Goal: Task Accomplishment & Management: Manage account settings

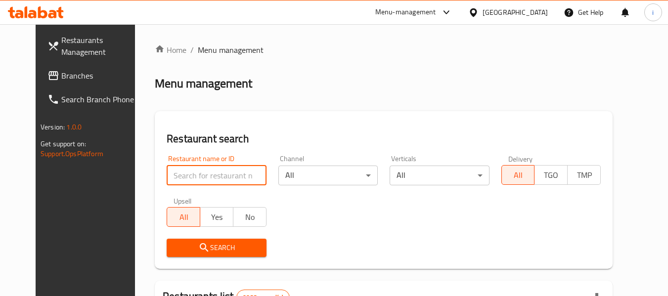
click at [205, 174] on input "search" at bounding box center [216, 176] width 99 height 20
click at [61, 70] on span "Branches" at bounding box center [100, 76] width 78 height 12
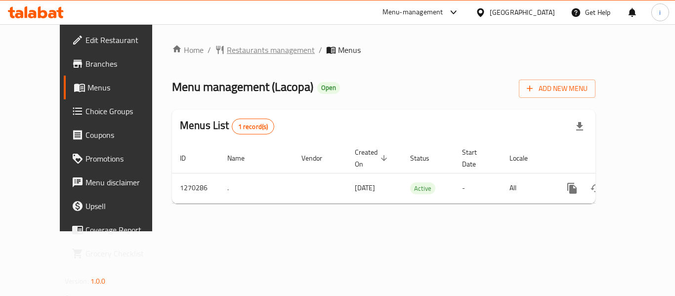
click at [227, 49] on span "Restaurants management" at bounding box center [271, 50] width 88 height 12
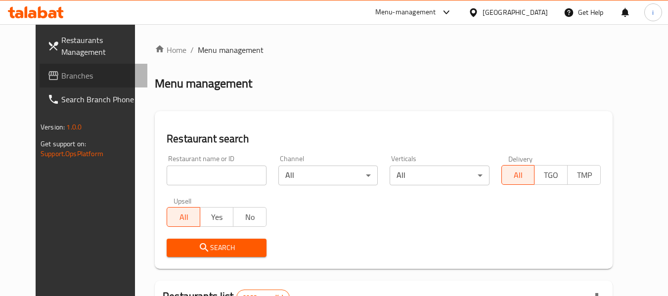
click at [45, 83] on link "Branches" at bounding box center [94, 76] width 108 height 24
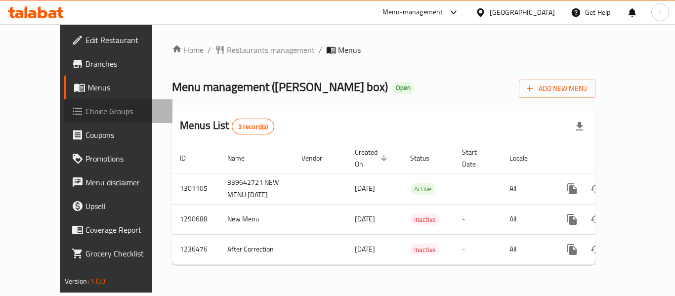
click at [86, 116] on span "Choice Groups" at bounding box center [125, 111] width 79 height 12
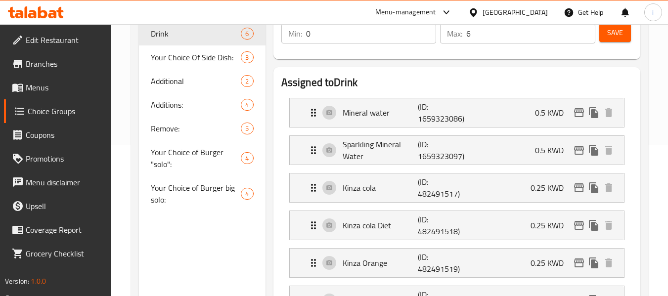
scroll to position [148, 0]
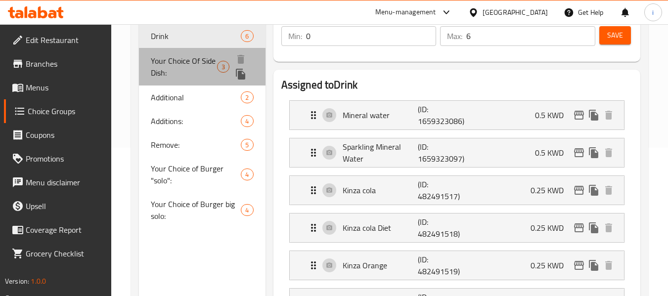
click at [182, 64] on span "Your Choice Of Side Dish:" at bounding box center [184, 67] width 66 height 24
type input "Your Choice Of Side Dish:"
type input "اختيارك من طبق جانبي:"
type input "1"
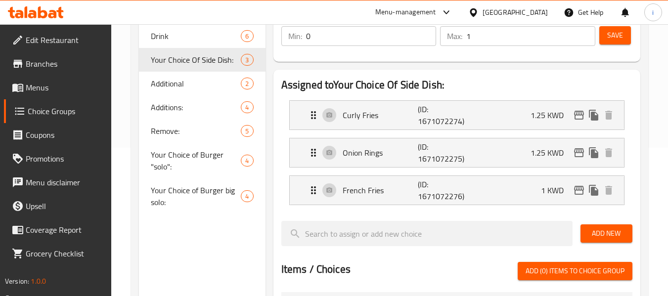
scroll to position [99, 0]
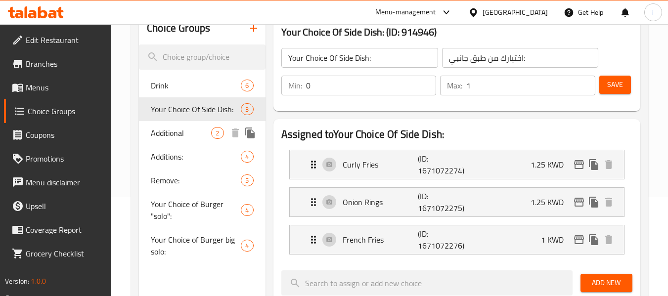
click at [181, 140] on div "Additional 2" at bounding box center [202, 133] width 126 height 24
type input "Additional"
type input "اضافات"
type input "2"
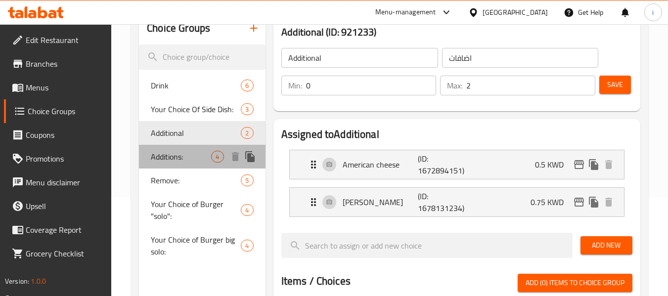
click at [169, 166] on div "Additions: 4" at bounding box center [202, 157] width 126 height 24
type input "Additions:"
type input "الاضافات :"
type input "4"
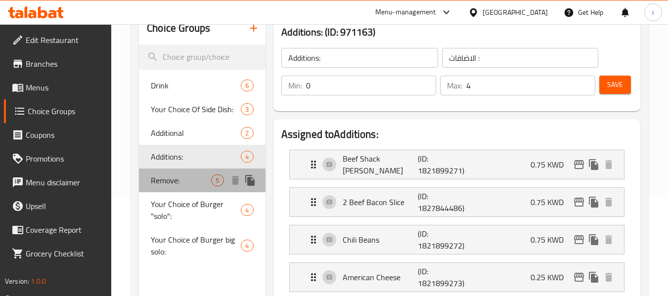
click at [169, 189] on div "Remove: 5" at bounding box center [202, 181] width 126 height 24
type input "Remove:"
type input "ازالة :"
type input "0"
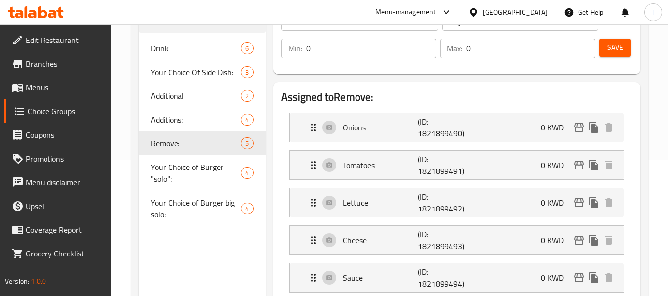
scroll to position [198, 0]
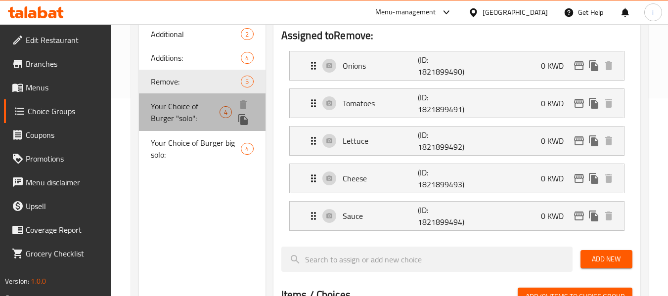
click at [192, 117] on span "Your Choice of Burger "solo":" at bounding box center [185, 112] width 69 height 24
type input "Your Choice of Burger "solo":"
type input "اختيارك من البرجر: سولو"
type input "1"
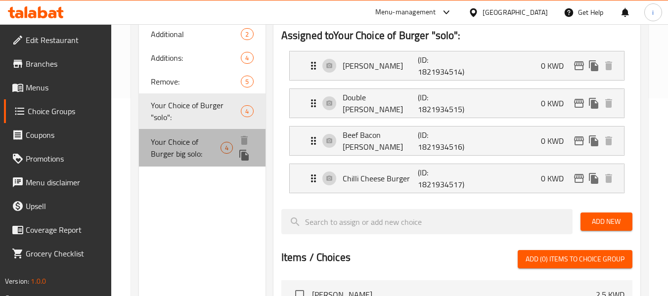
click at [166, 143] on span "Your Choice of Burger big solo:" at bounding box center [186, 148] width 70 height 24
type input "Your Choice of Burger big solo:"
type input "اختيارك من البرجر الكبير سولو:"
type input "2"
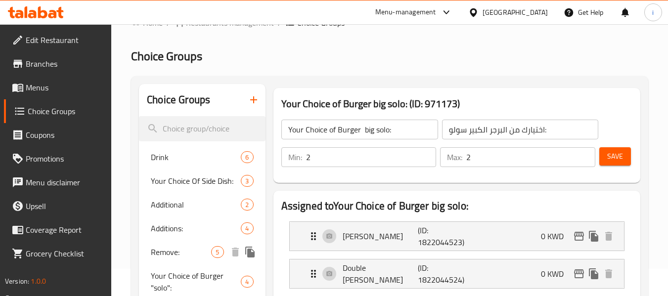
scroll to position [49, 0]
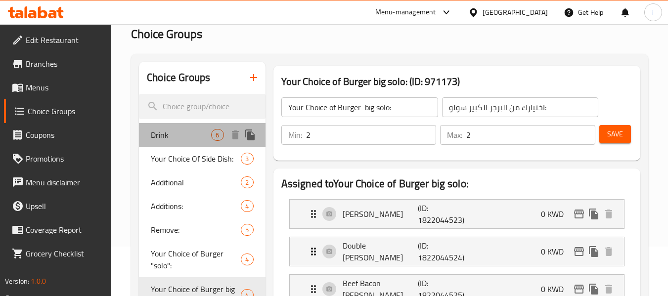
click at [160, 134] on span "Drink" at bounding box center [181, 135] width 60 height 12
type input "Drink"
type input "مشروبات"
type input "0"
type input "6"
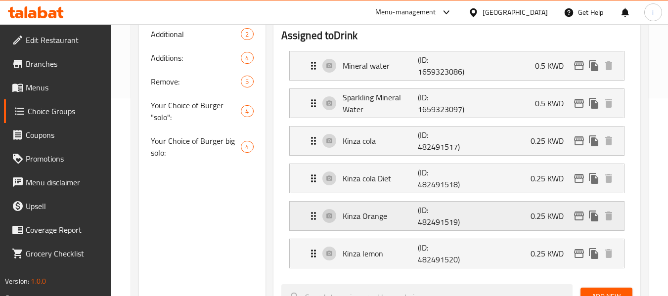
scroll to position [148, 0]
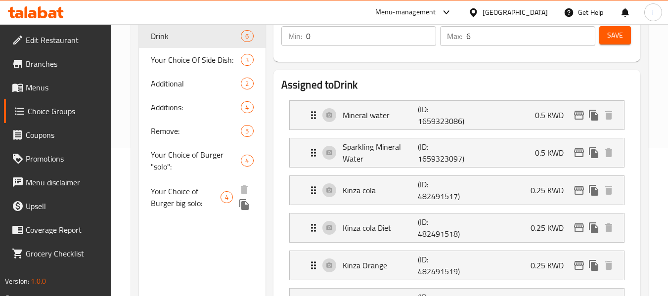
click at [189, 204] on span "Your Choice of Burger big solo:" at bounding box center [186, 197] width 70 height 24
type input "Your Choice of Burger big solo:"
type input "اختيارك من البرجر الكبير سولو:"
type input "2"
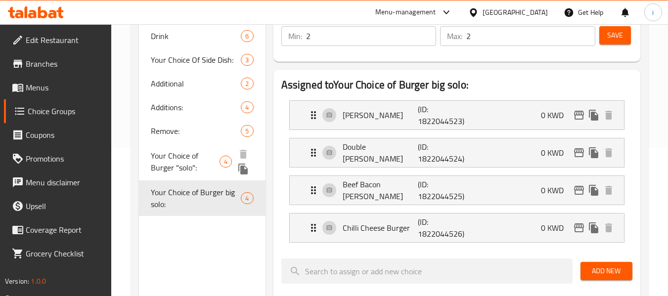
click at [184, 164] on span "Your Choice of Burger "solo":" at bounding box center [185, 162] width 69 height 24
type input "Your Choice of Burger "solo":"
type input "اختيارك من البرجر: سولو"
type input "1"
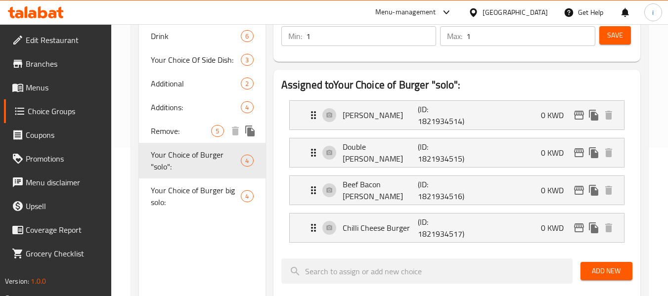
click at [184, 132] on span "Remove:" at bounding box center [181, 131] width 60 height 12
type input "Remove:"
type input "ازالة :"
type input "0"
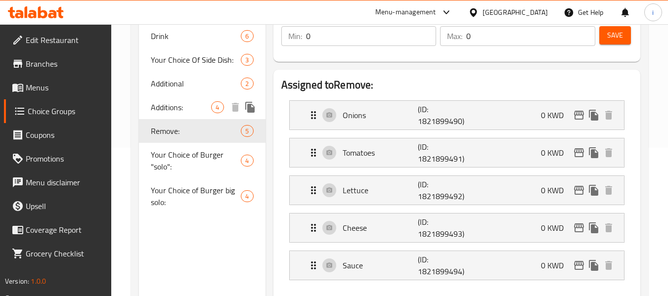
click at [177, 107] on span "Additions:" at bounding box center [181, 107] width 60 height 12
type input "Additions:"
type input "الاضافات :"
type input "4"
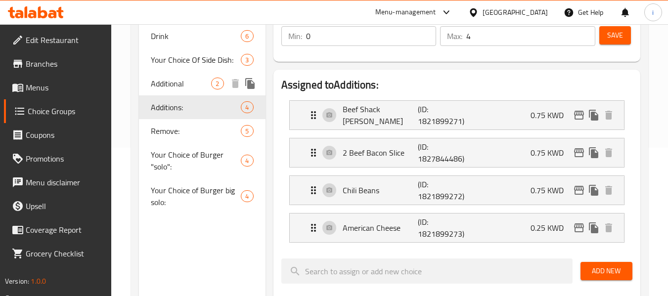
click at [177, 83] on span "Additional" at bounding box center [181, 84] width 60 height 12
type input "Additional"
type input "اضافات"
type input "2"
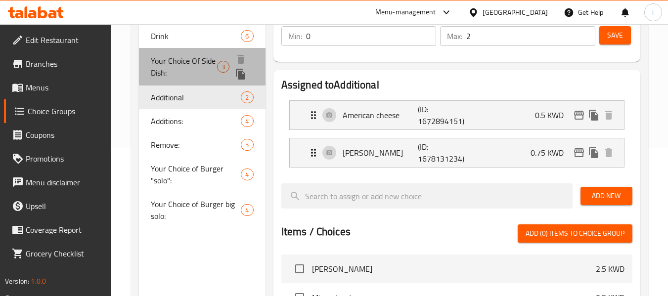
click at [176, 65] on span "Your Choice Of Side Dish:" at bounding box center [184, 67] width 66 height 24
type input "Your Choice Of Side Dish:"
type input "اختيارك من طبق جانبي:"
type input "1"
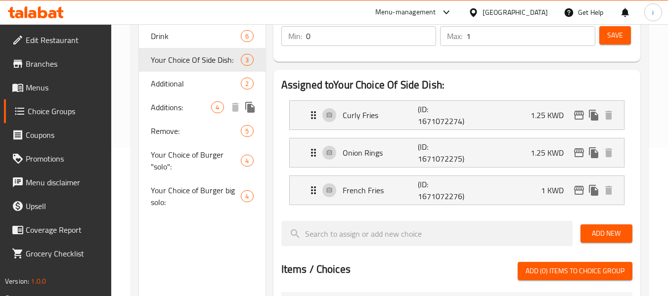
scroll to position [99, 0]
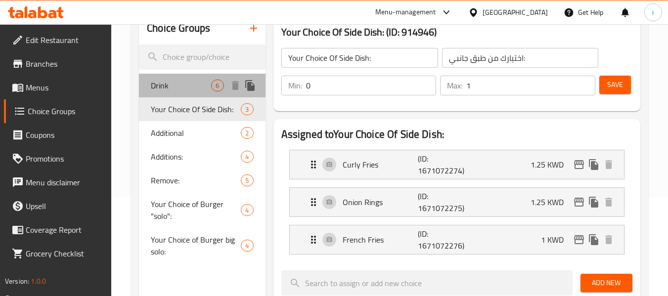
click at [175, 87] on span "Drink" at bounding box center [181, 86] width 60 height 12
type input "Drink"
type input "مشروبات"
type input "6"
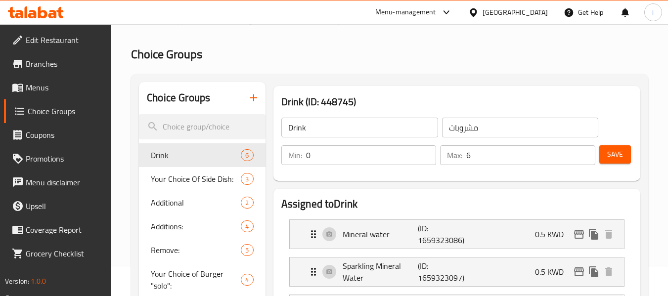
scroll to position [0, 0]
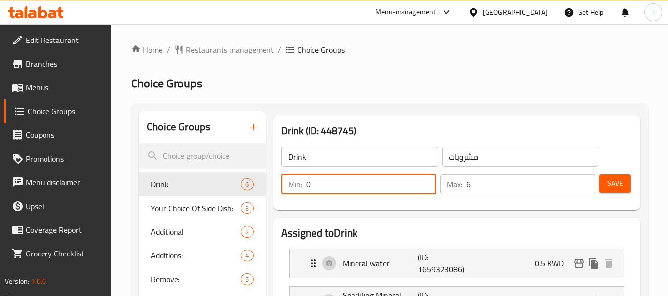
click at [336, 189] on input "0" at bounding box center [371, 184] width 130 height 20
click at [174, 48] on icon "breadcrumb" at bounding box center [179, 50] width 10 height 10
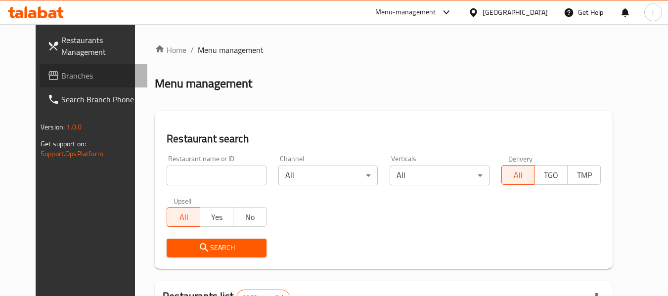
click at [61, 81] on span "Branches" at bounding box center [100, 76] width 78 height 12
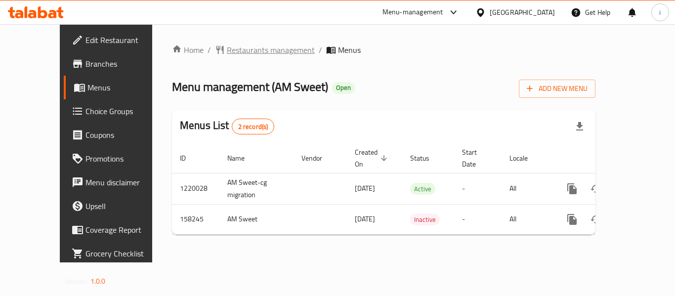
click at [232, 51] on span "Restaurants management" at bounding box center [271, 50] width 88 height 12
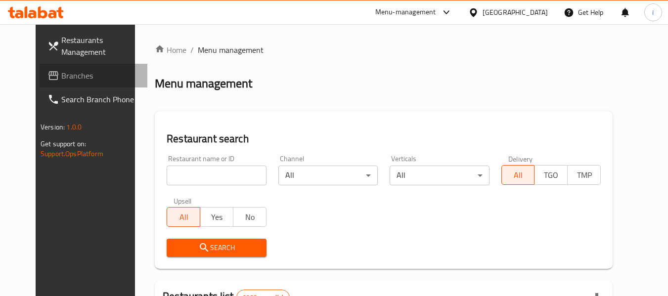
click at [61, 79] on span "Branches" at bounding box center [100, 76] width 78 height 12
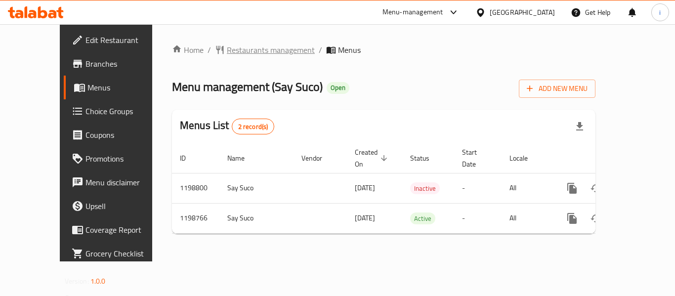
click at [239, 51] on span "Restaurants management" at bounding box center [271, 50] width 88 height 12
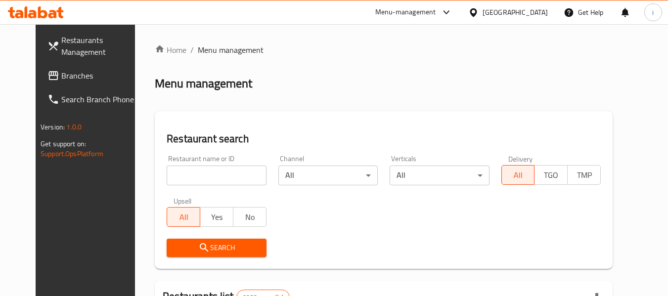
click at [206, 176] on input "search" at bounding box center [216, 176] width 99 height 20
paste input "668206"
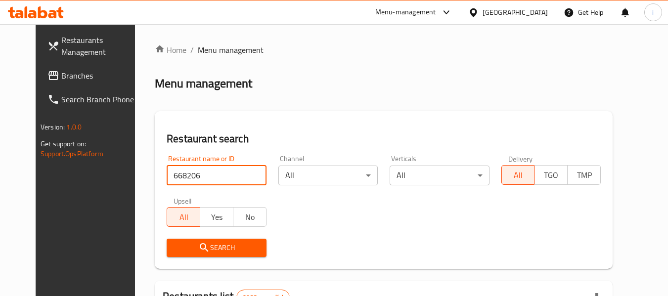
type input "668206"
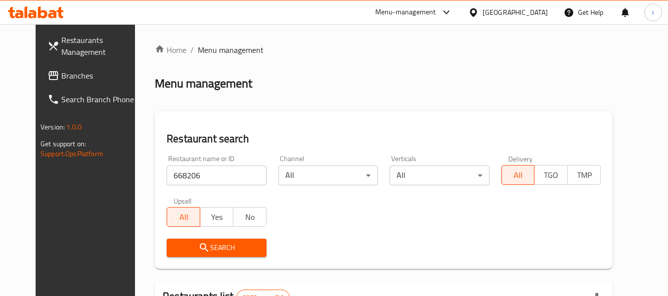
click at [212, 242] on span "Search" at bounding box center [216, 248] width 84 height 12
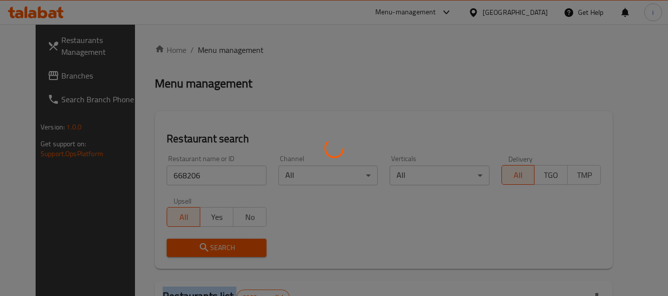
click at [212, 241] on div at bounding box center [334, 148] width 668 height 296
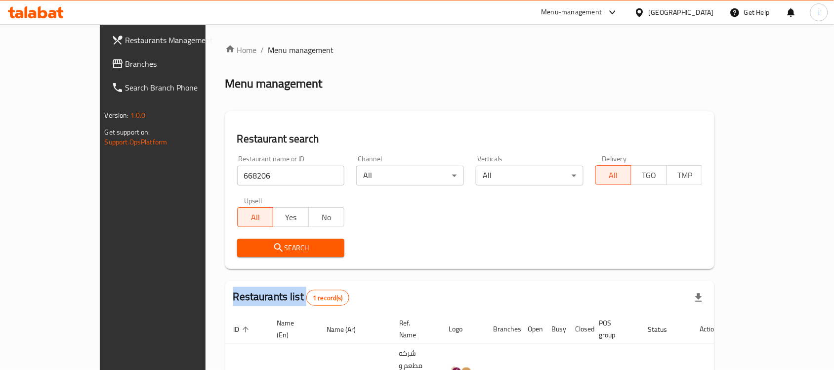
click at [126, 70] on span "Branches" at bounding box center [179, 64] width 106 height 12
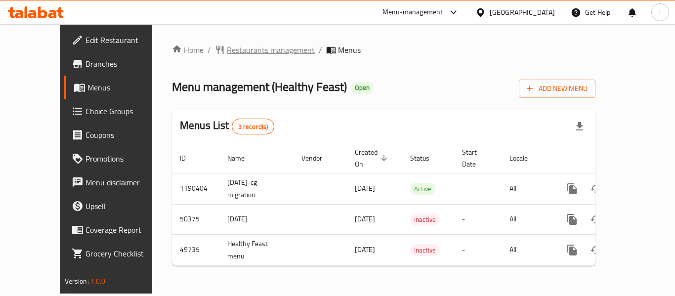
click at [227, 47] on span "Restaurants management" at bounding box center [271, 50] width 88 height 12
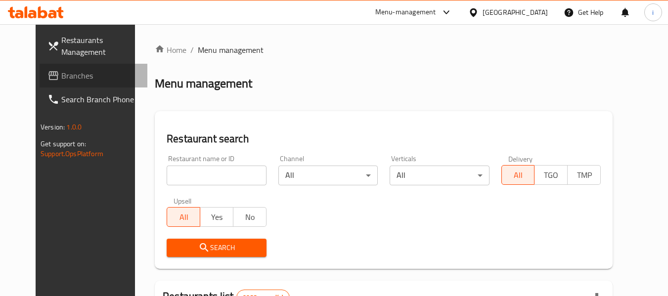
click at [61, 77] on span "Branches" at bounding box center [100, 76] width 78 height 12
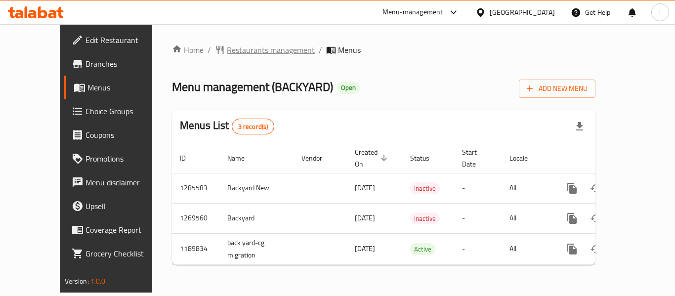
click at [252, 44] on span "Restaurants management" at bounding box center [271, 50] width 88 height 12
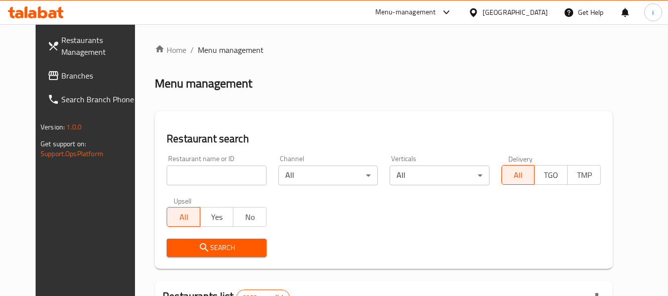
click at [176, 177] on input "search" at bounding box center [216, 176] width 99 height 20
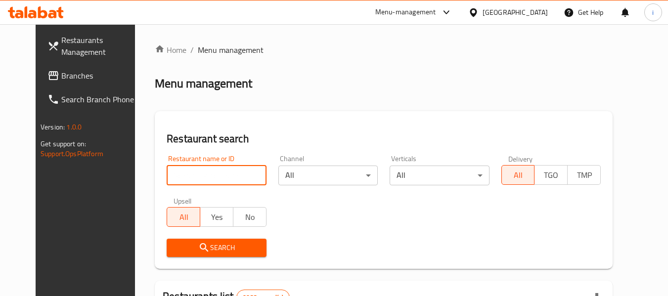
paste input "660831"
type input "660831"
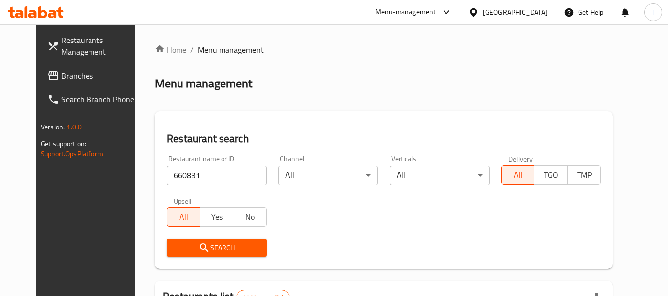
click at [186, 240] on button "Search" at bounding box center [216, 248] width 99 height 18
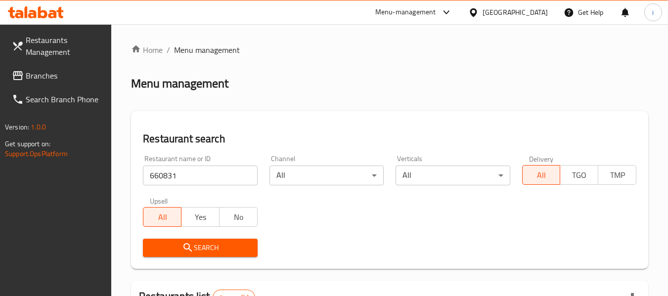
scroll to position [145, 0]
